Goal: Information Seeking & Learning: Learn about a topic

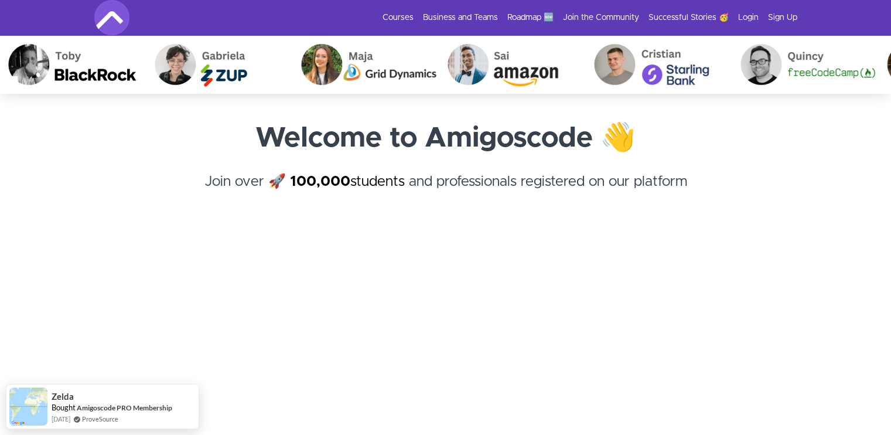
click at [112, 19] on img at bounding box center [111, 17] width 35 height 35
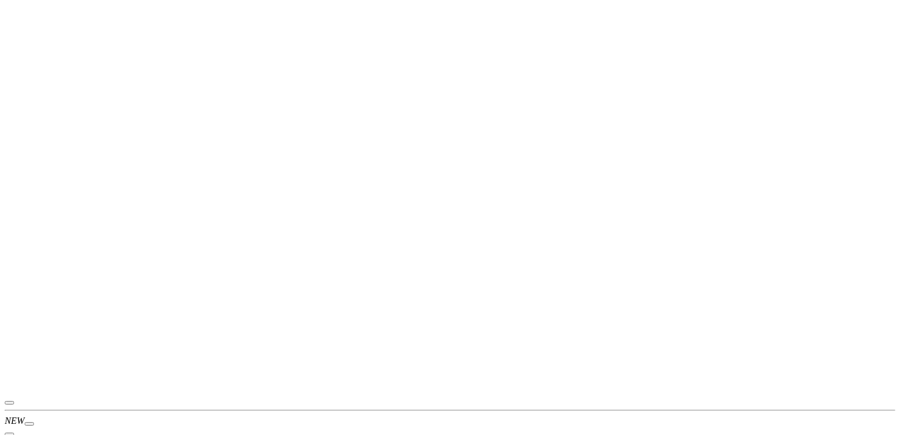
scroll to position [4551, 0]
click at [9, 413] on icon "button" at bounding box center [9, 413] width 0 height 0
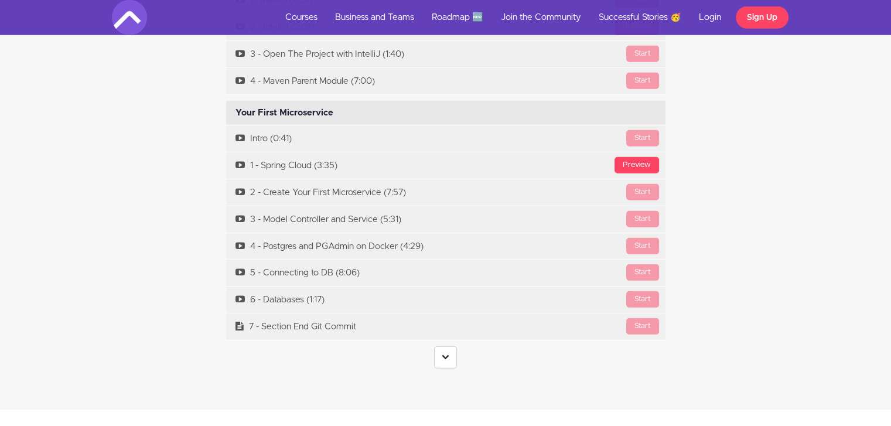
scroll to position [3560, 0]
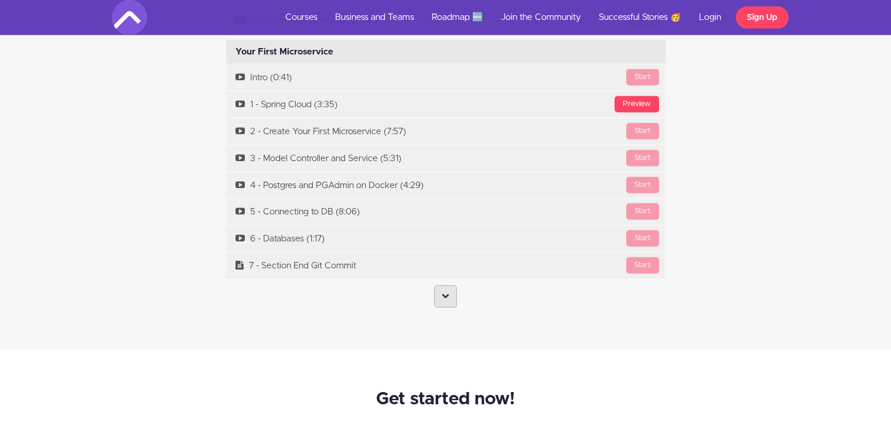
click at [441, 285] on link at bounding box center [445, 296] width 23 height 22
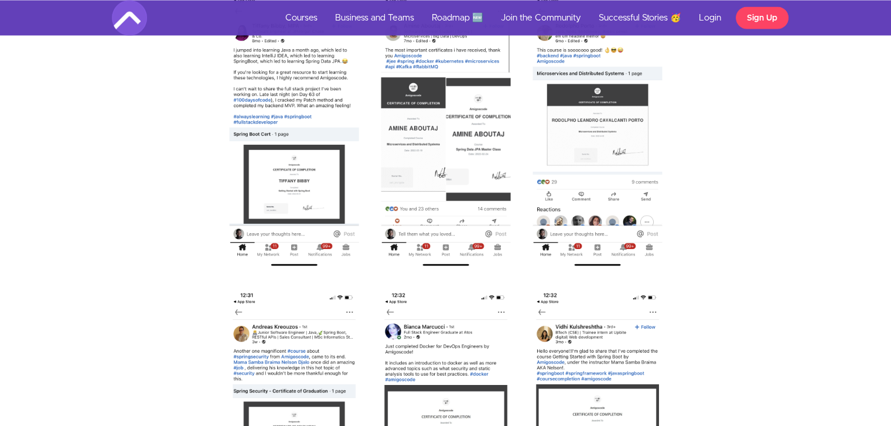
scroll to position [11133, 0]
